Goal: Navigation & Orientation: Understand site structure

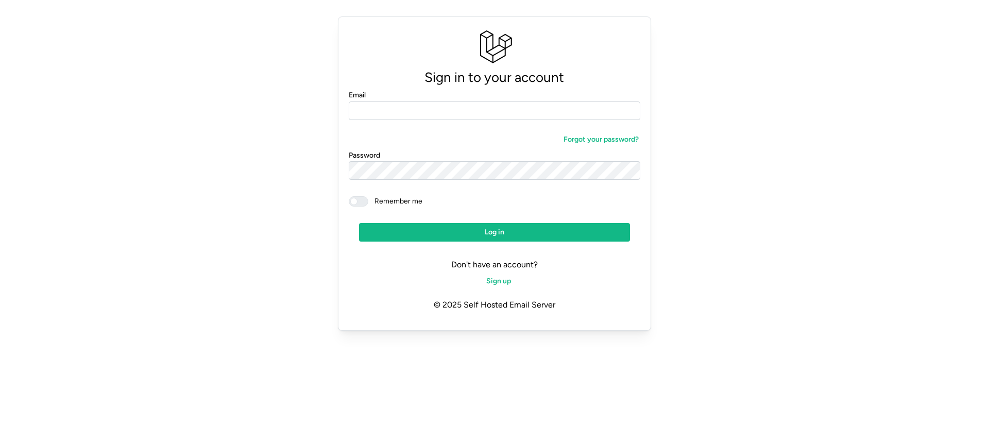
type input "**********"
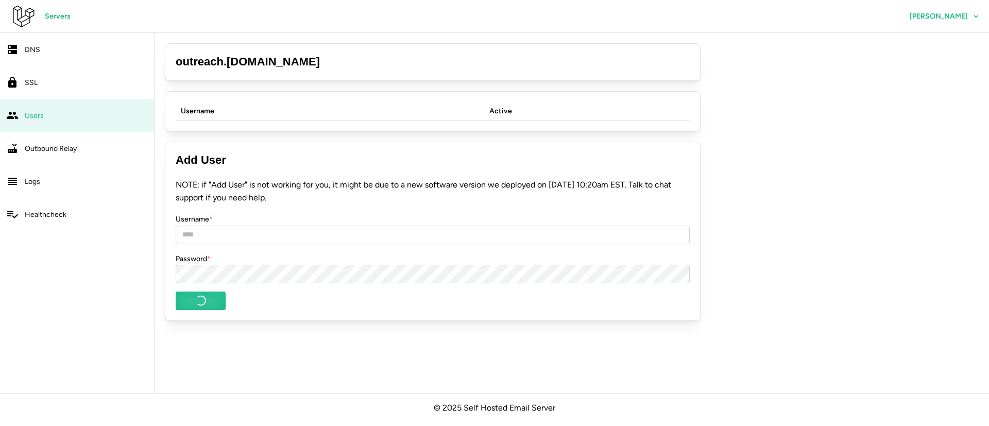
click at [70, 58] on link "DNS" at bounding box center [77, 49] width 154 height 33
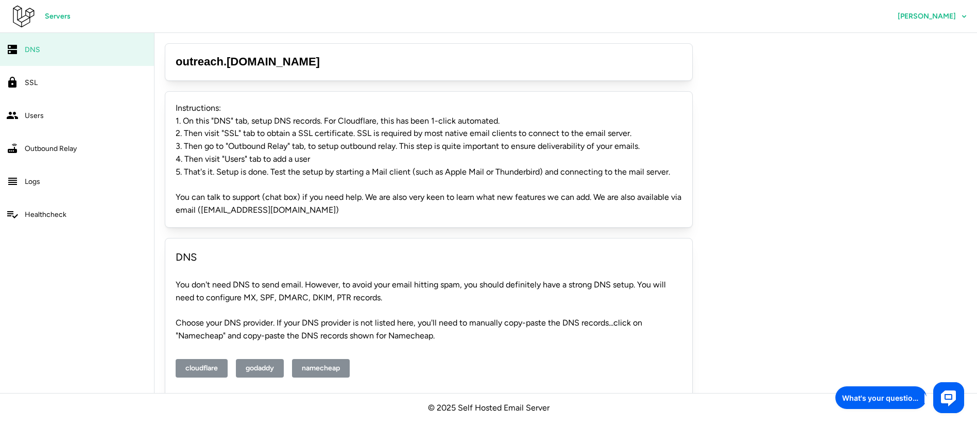
click at [67, 86] on div "SSL" at bounding box center [86, 82] width 123 height 13
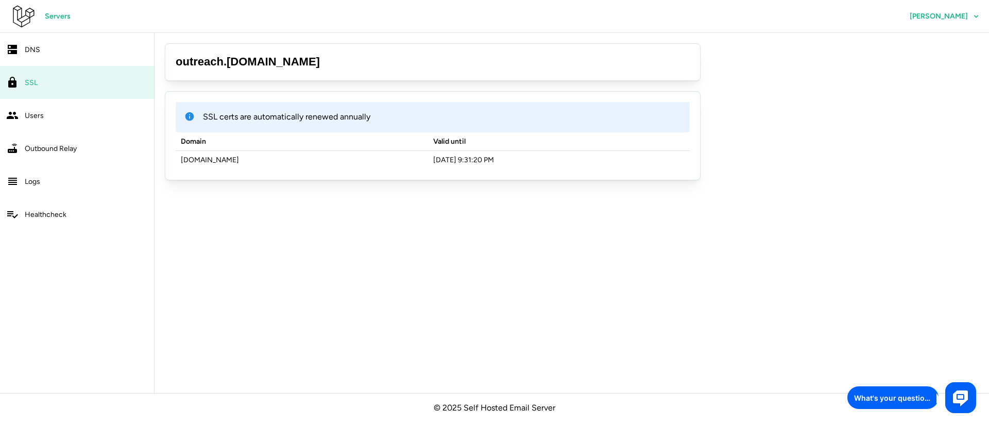
click at [102, 115] on div "Users" at bounding box center [86, 115] width 123 height 13
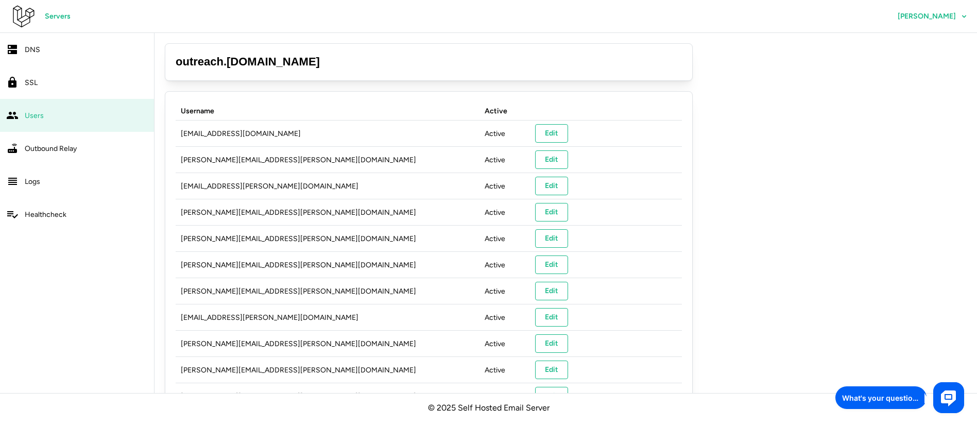
click at [77, 45] on div "DNS" at bounding box center [86, 49] width 123 height 13
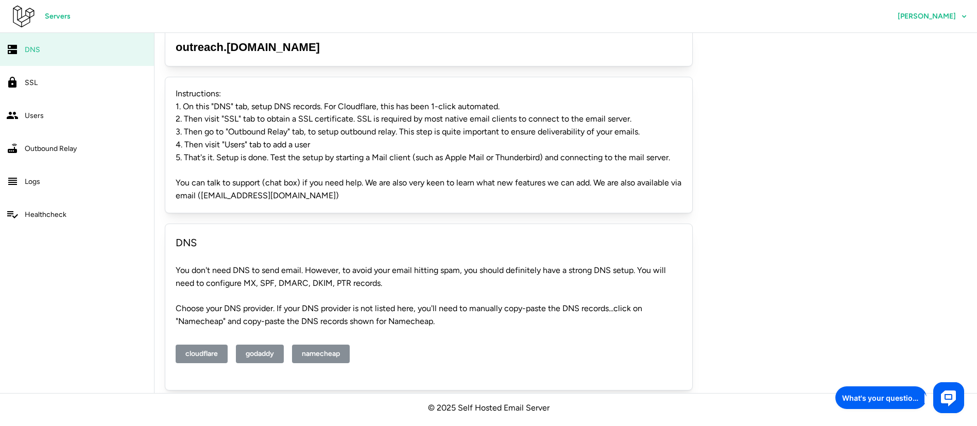
scroll to position [22, 0]
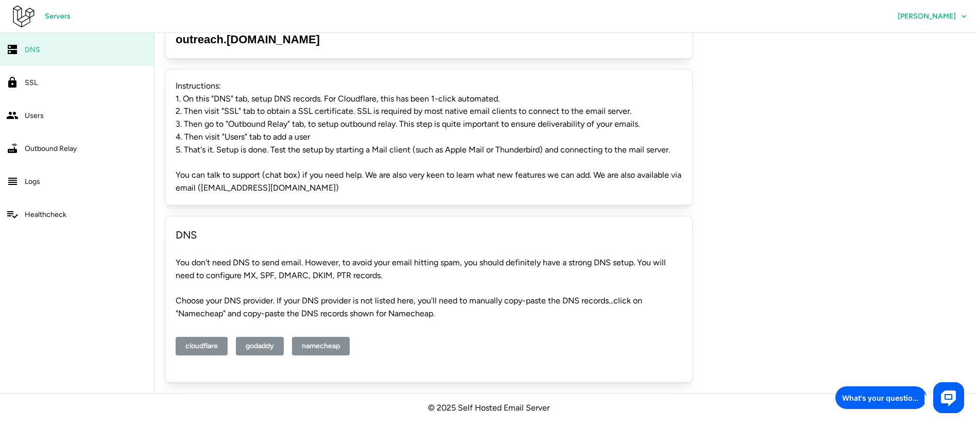
click at [55, 18] on span "Servers" at bounding box center [58, 17] width 26 height 18
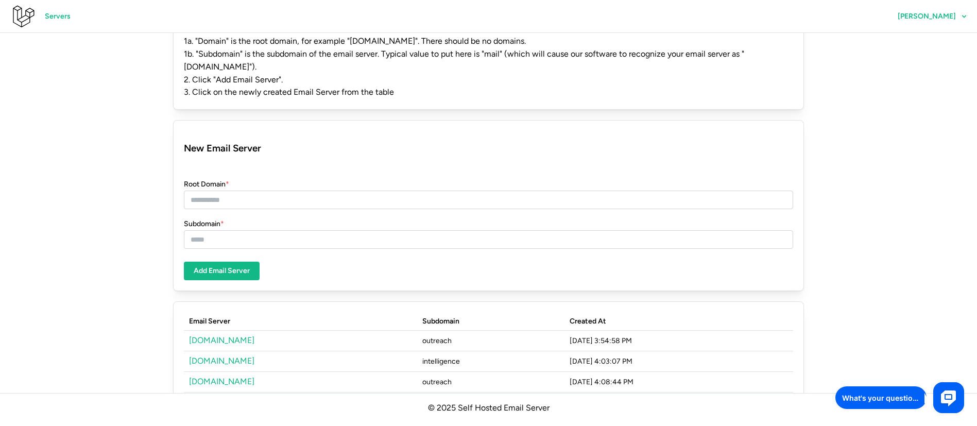
scroll to position [164, 0]
